Goal: Task Accomplishment & Management: Manage account settings

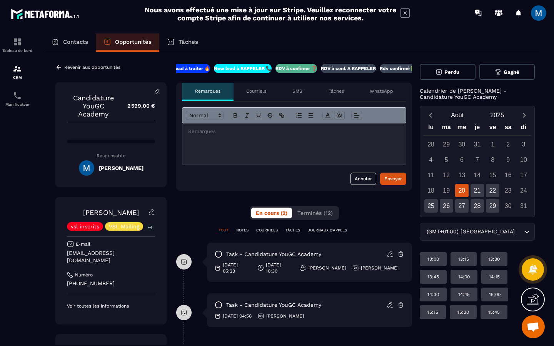
click at [348, 70] on p "RDV à conf. A RAPPELER" at bounding box center [348, 68] width 55 height 6
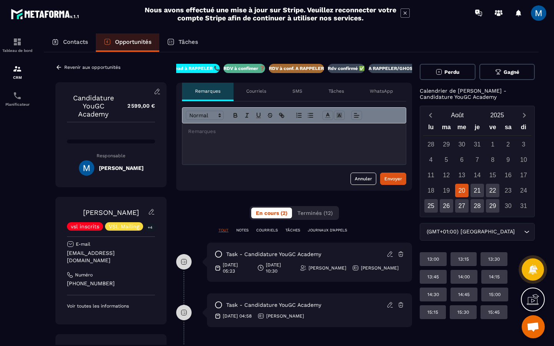
click at [60, 67] on icon at bounding box center [59, 67] width 5 height 4
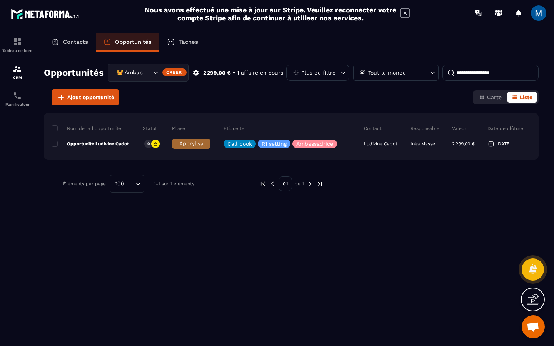
click at [153, 74] on icon "Search for option" at bounding box center [155, 73] width 8 height 8
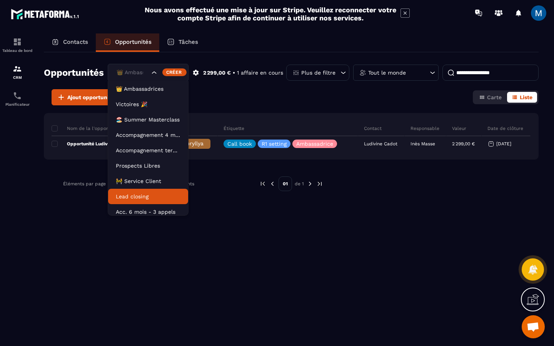
click at [153, 195] on p "Lead closing" at bounding box center [148, 197] width 65 height 8
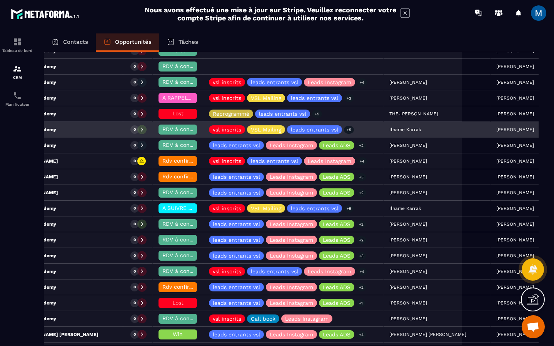
scroll to position [195, 0]
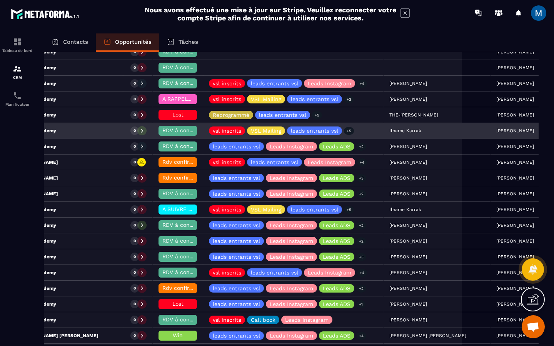
click at [388, 131] on div "Ilhame Karrak" at bounding box center [436, 130] width 107 height 15
